Goal: Task Accomplishment & Management: Manage account settings

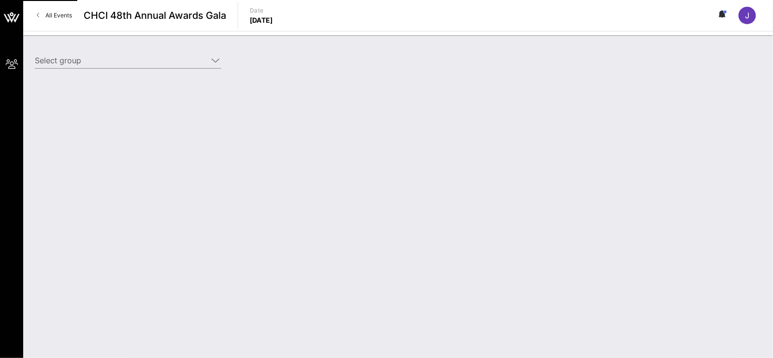
type input "Mastercard (Mastercard) [[PERSON_NAME], [PERSON_NAME][EMAIL_ADDRESS][DOMAIN_NAM…"
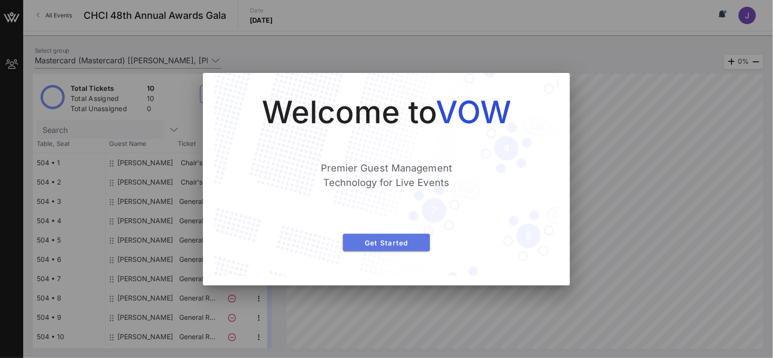
click at [401, 249] on button "Get Started" at bounding box center [386, 242] width 87 height 17
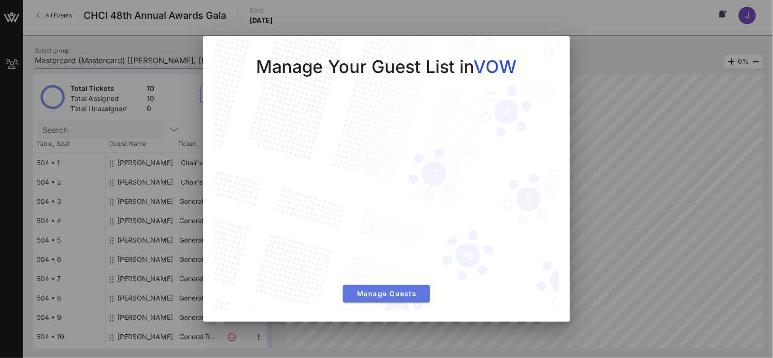
click at [400, 296] on span "Manage Guests" at bounding box center [387, 294] width 72 height 8
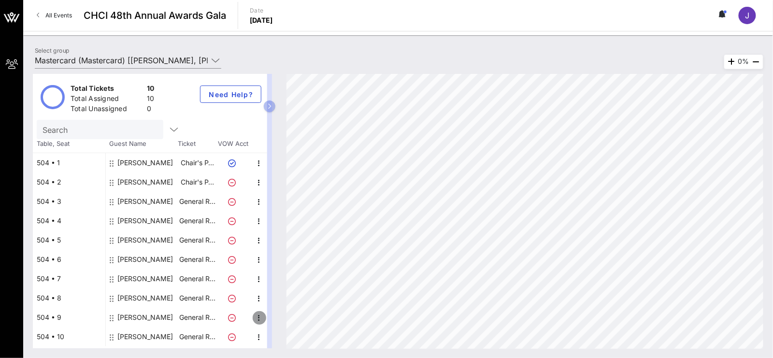
click at [258, 316] on icon "button" at bounding box center [260, 318] width 12 height 12
click at [287, 319] on div "Edit" at bounding box center [283, 321] width 19 height 8
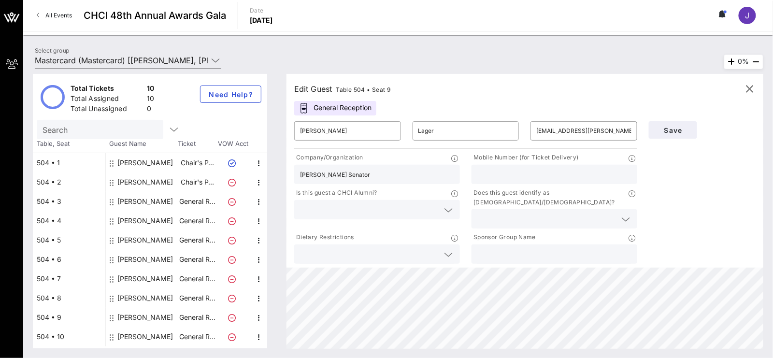
click at [554, 179] on input "text" at bounding box center [555, 174] width 154 height 13
click at [536, 174] on input "text" at bounding box center [555, 174] width 154 height 13
paste input "[PHONE_NUMBER]"
type input "[PHONE_NUMBER]"
click at [523, 248] on input "text" at bounding box center [555, 254] width 154 height 13
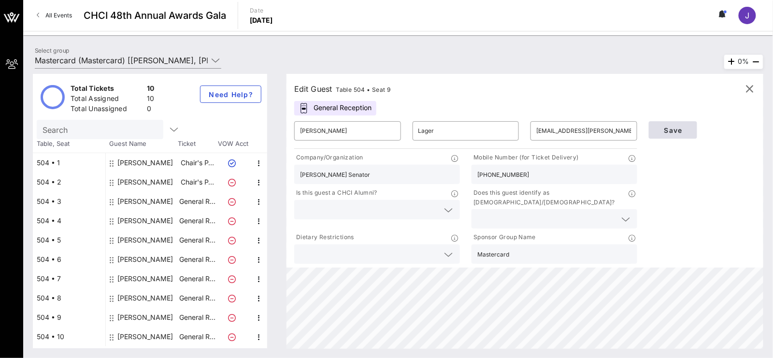
type input "Mastercard"
click at [661, 127] on span "Save" at bounding box center [673, 130] width 33 height 8
